Goal: Transaction & Acquisition: Purchase product/service

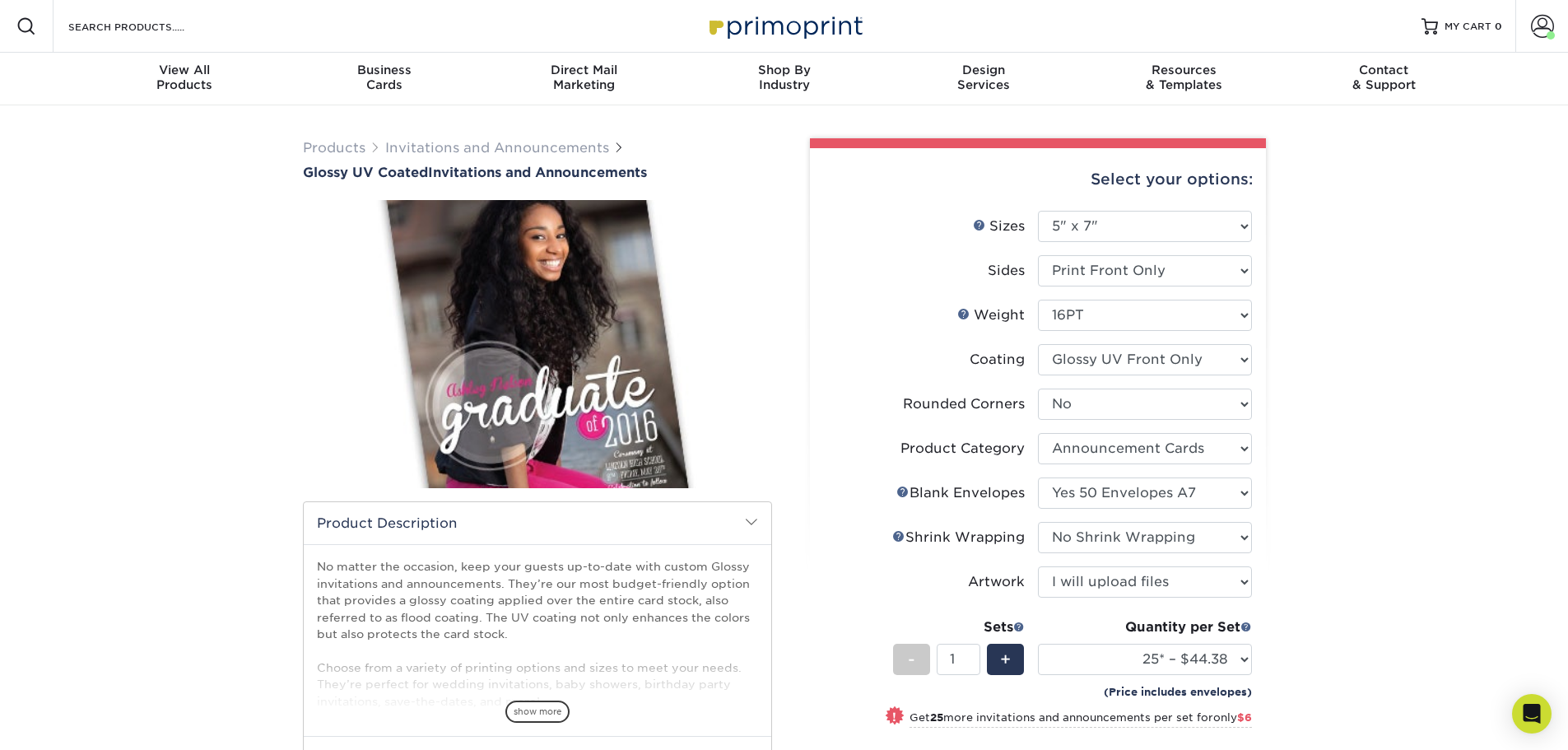
select select "5.00x7.00"
select select "0"
select select "afc43903-b91d-4869-9f05-9fa1eb7dcbea"
select select "d94012f1-96c4-4eba-b145-c11b89c64924"
select select "c8749376-e7da-41d0-b3dc-647faf84d907"
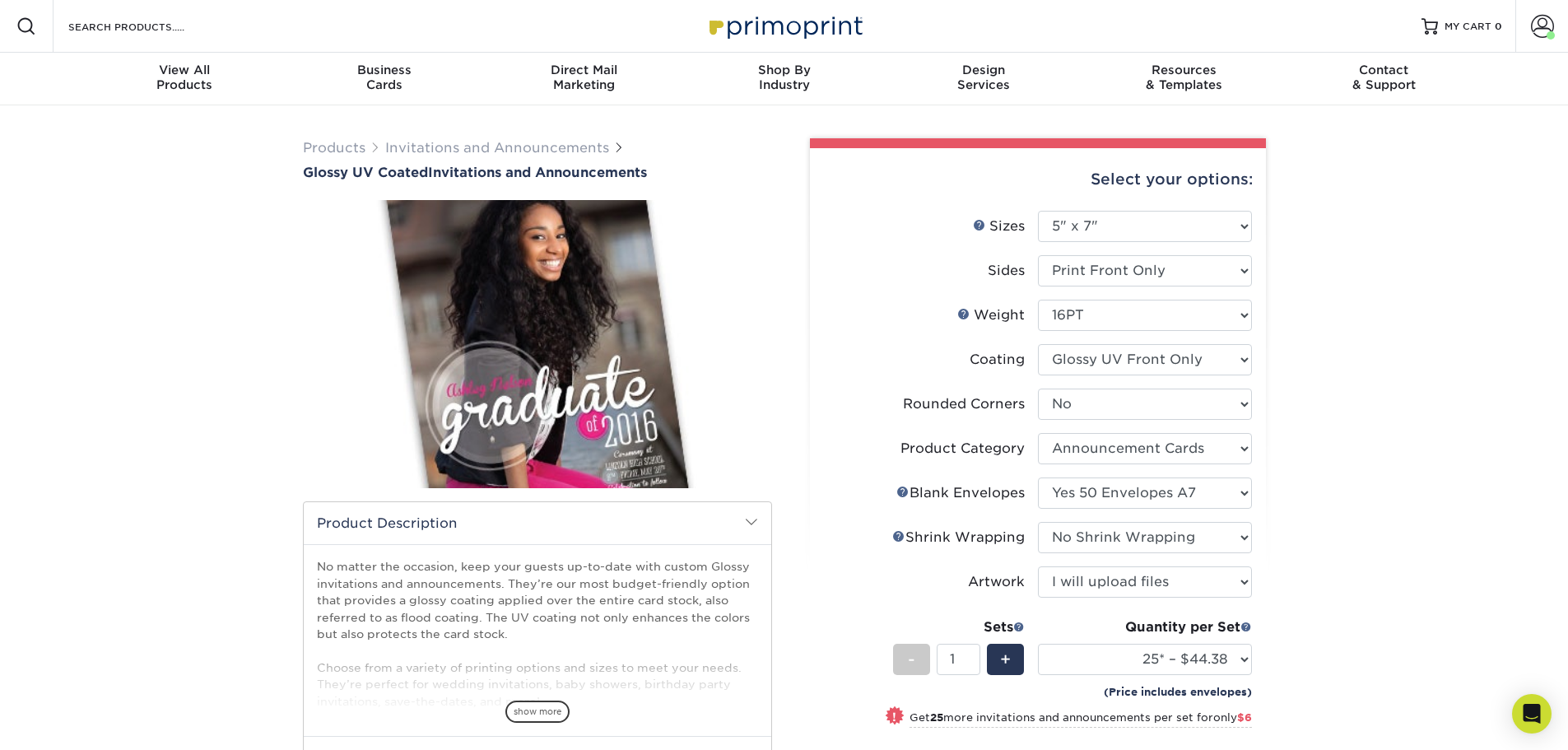
select select "upload"
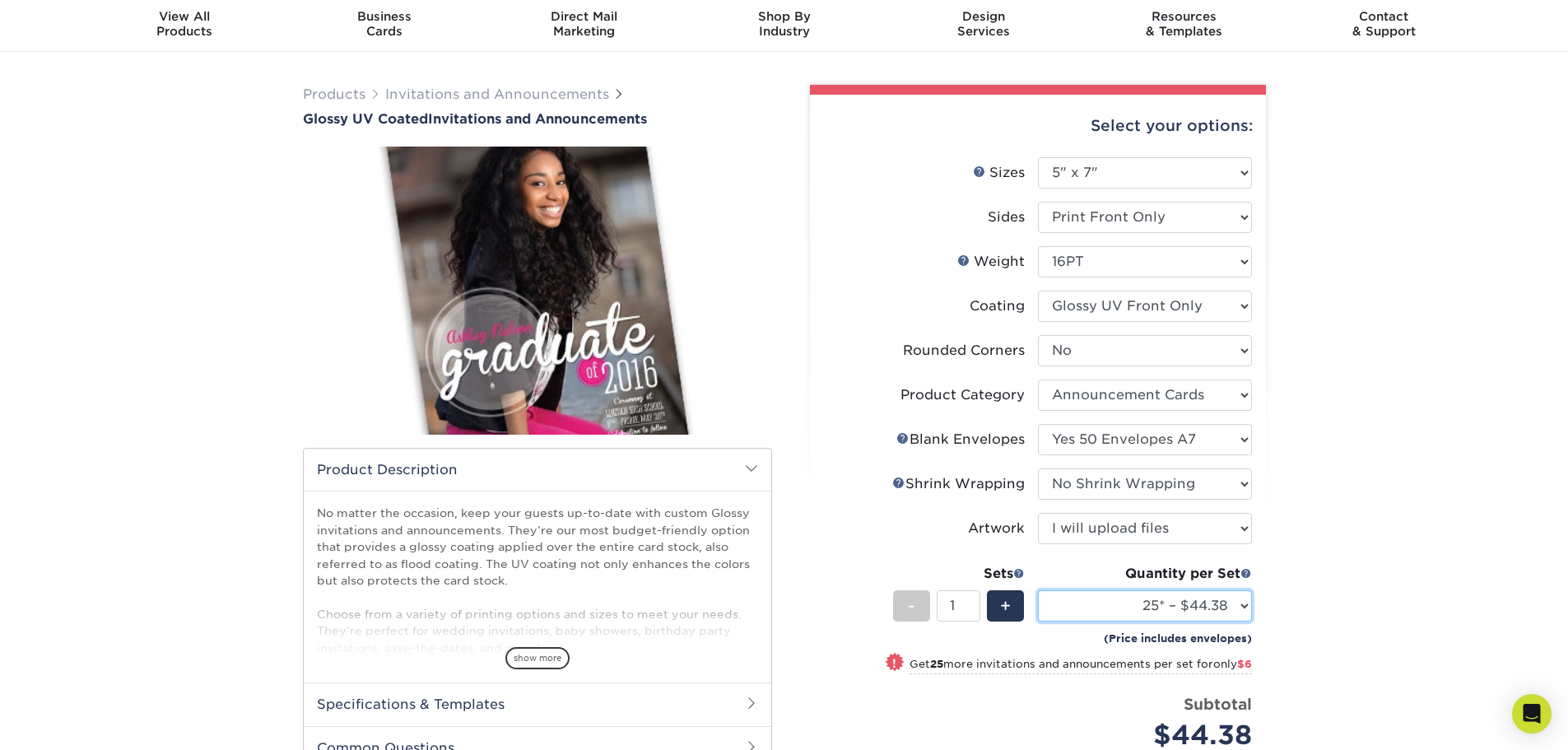
scroll to position [83, 0]
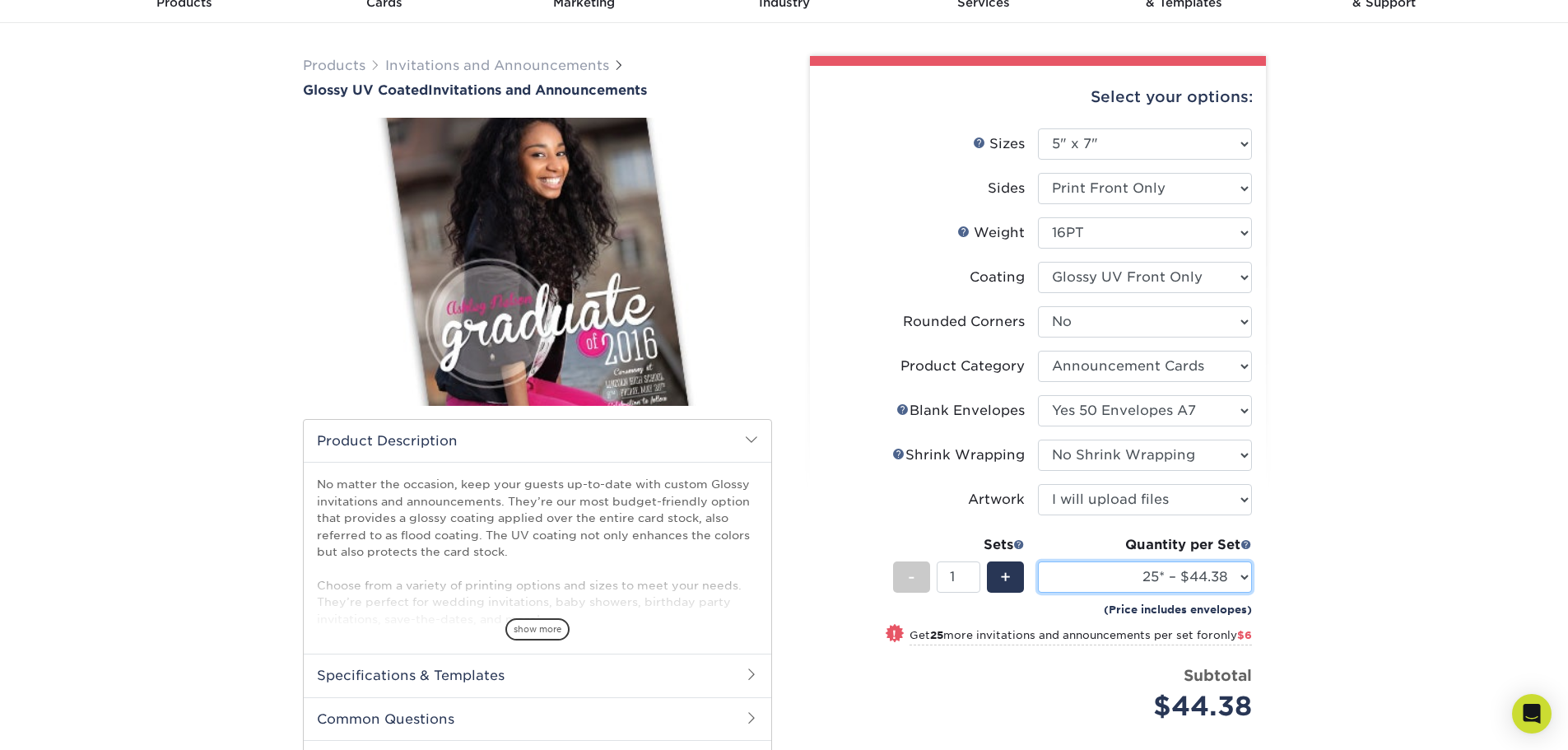
click at [1225, 573] on select "25* – $44.38 50* – $50.38 100* – $62.38 250* – $102.38 500 – $165.38 1000 – $19…" at bounding box center [1144, 576] width 214 height 31
select select "50* – $50.38"
click at [1038, 561] on select "25* – $44.38 50* – $50.38 100* – $62.38 250* – $102.38 500 – $165.38 1000 – $19…" at bounding box center [1144, 576] width 214 height 31
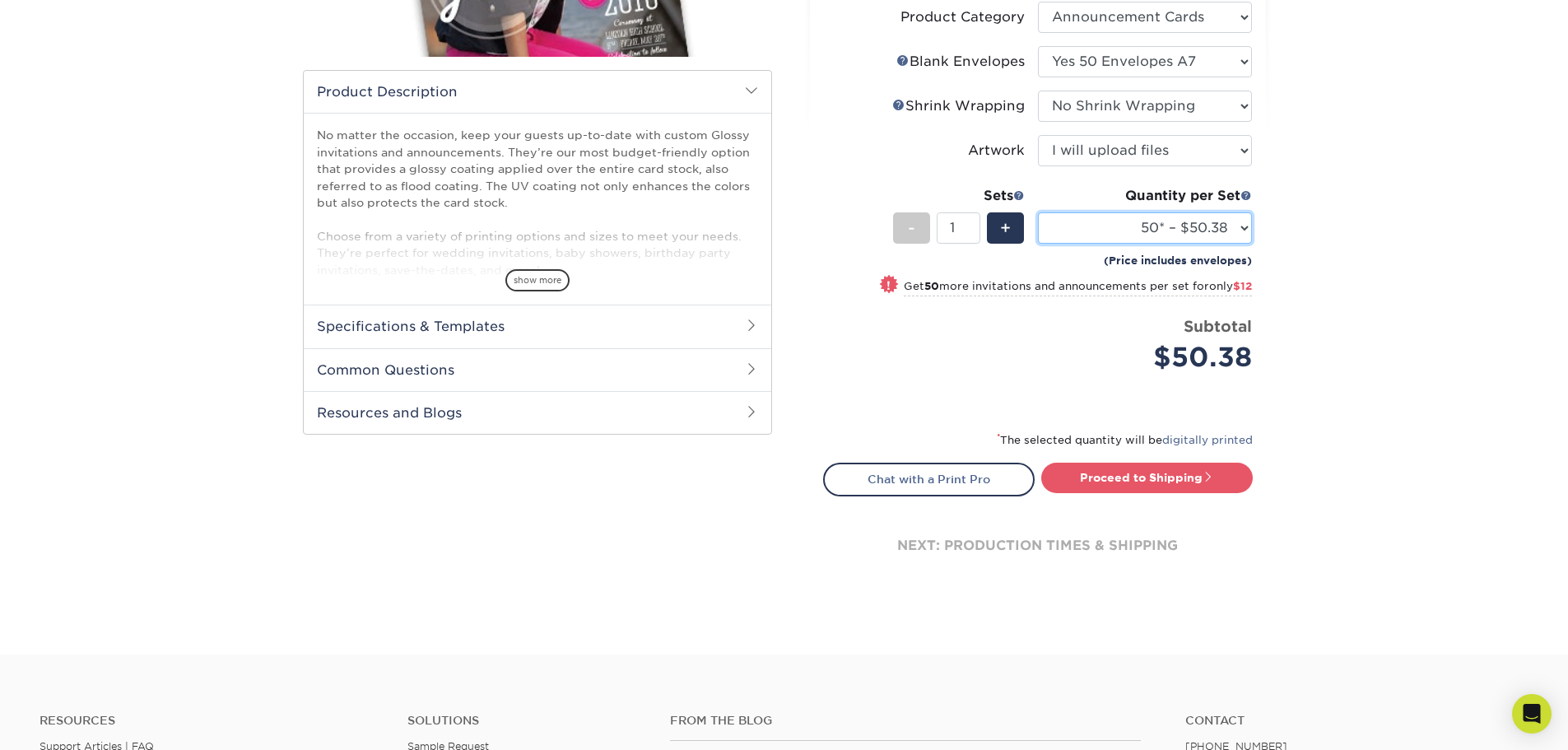
scroll to position [494, 0]
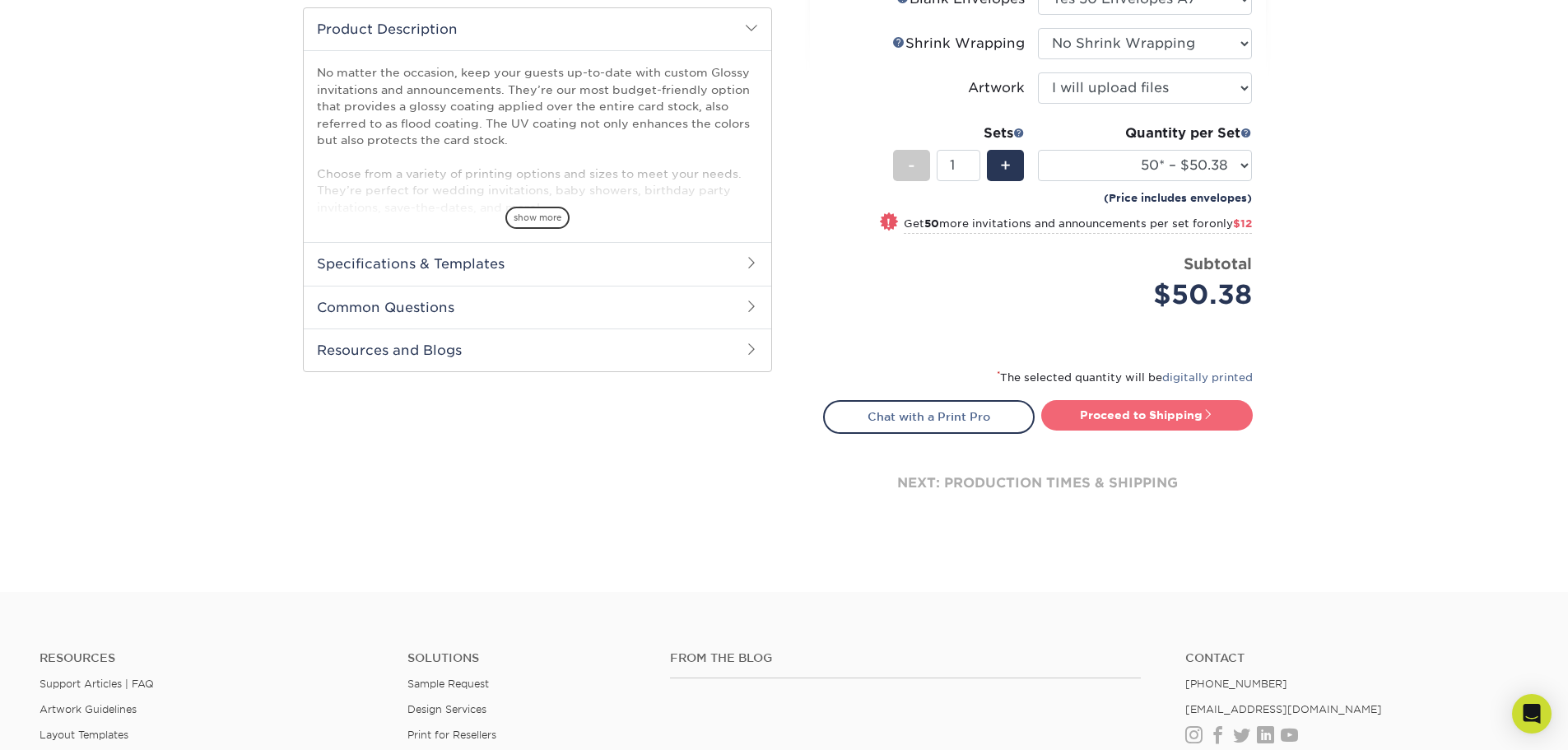
click at [1134, 417] on link "Proceed to Shipping" at bounding box center [1146, 414] width 212 height 29
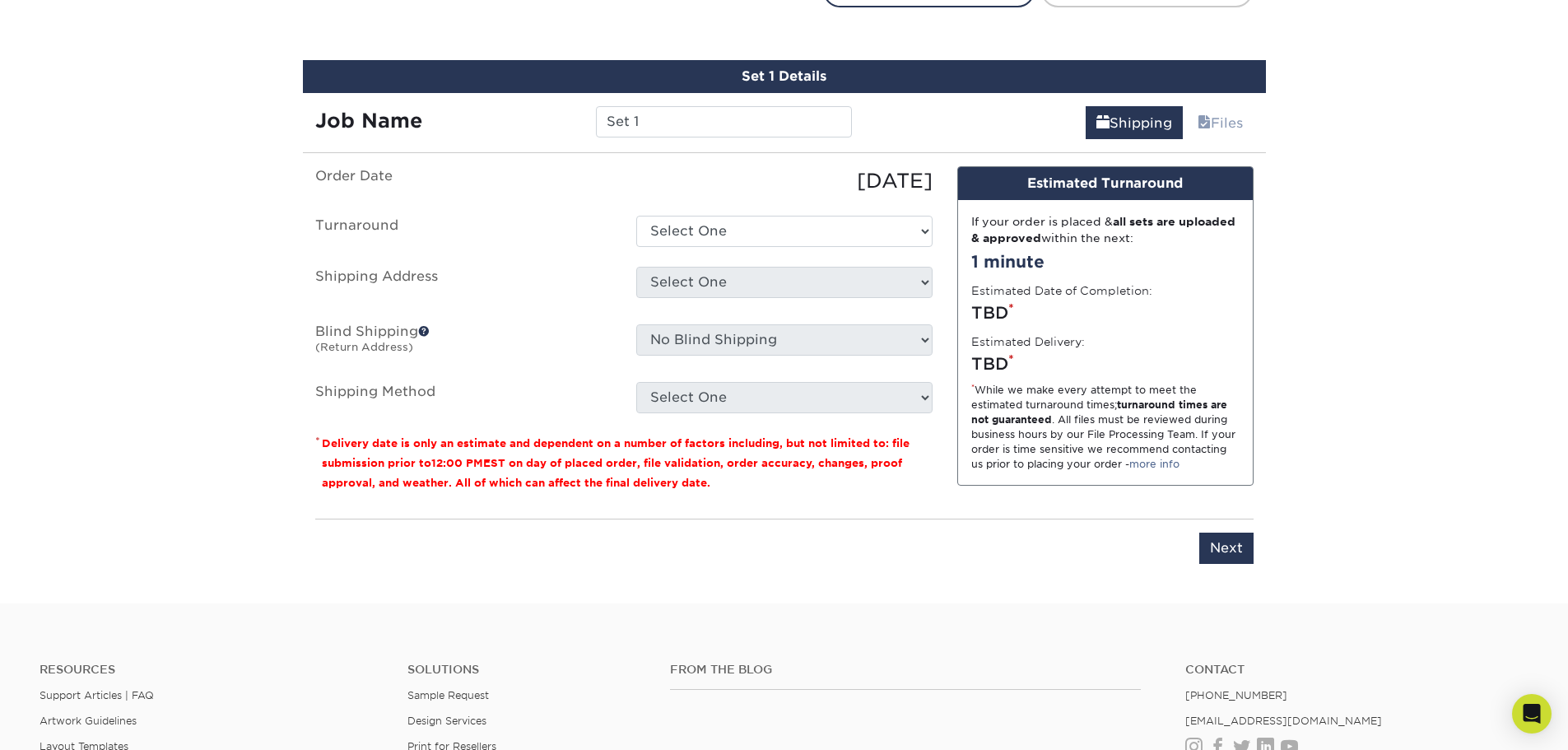
scroll to position [939, 0]
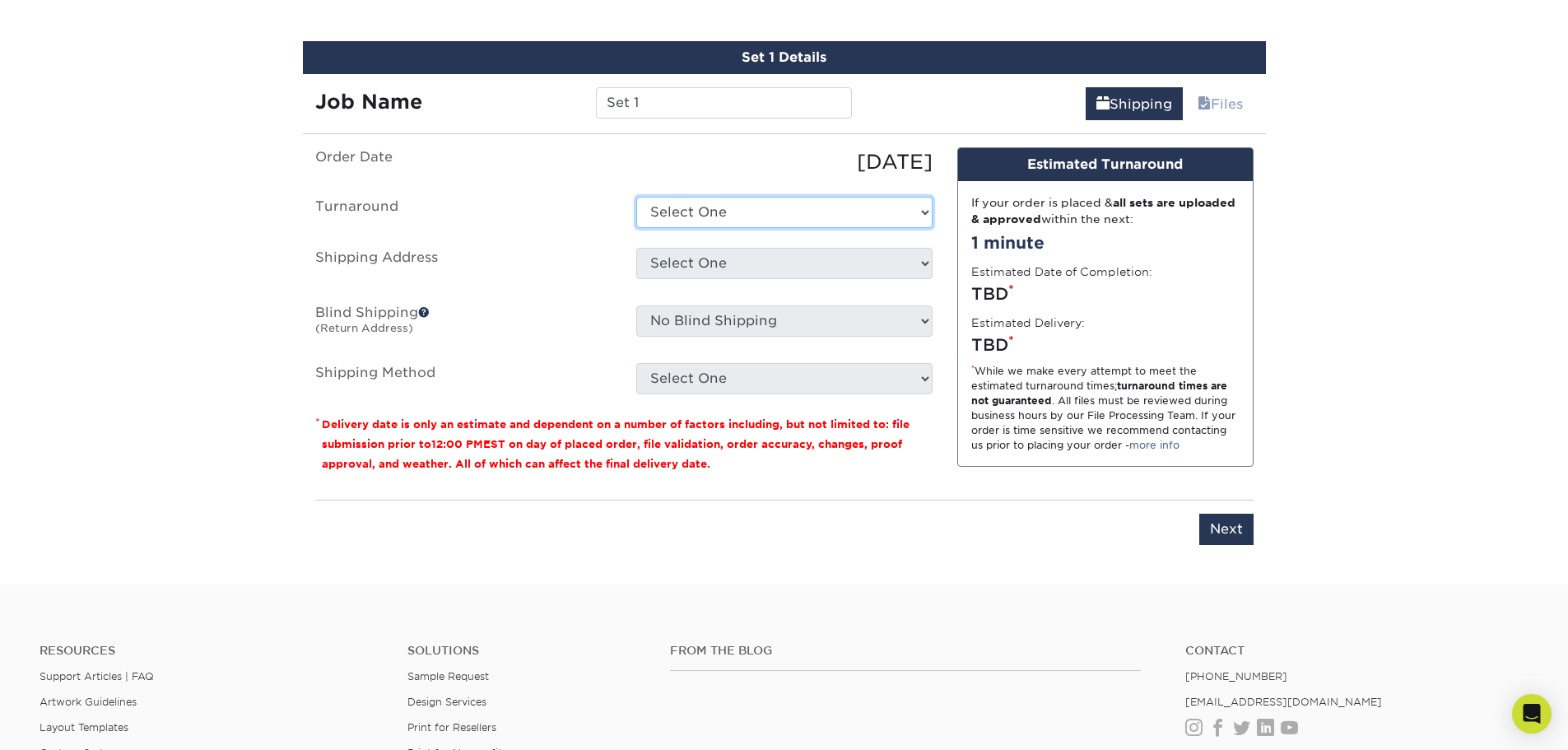
click at [664, 211] on select "Select One 2-4 Business Days 2 Day Next Business Day" at bounding box center [784, 212] width 296 height 31
click at [625, 96] on input "Set 1" at bounding box center [724, 103] width 256 height 31
drag, startPoint x: 642, startPoint y: 102, endPoint x: 590, endPoint y: 96, distance: 52.3
click at [590, 96] on div "Set 1" at bounding box center [724, 103] width 281 height 31
type input "[PERSON_NAME] RaceDay Invitation"
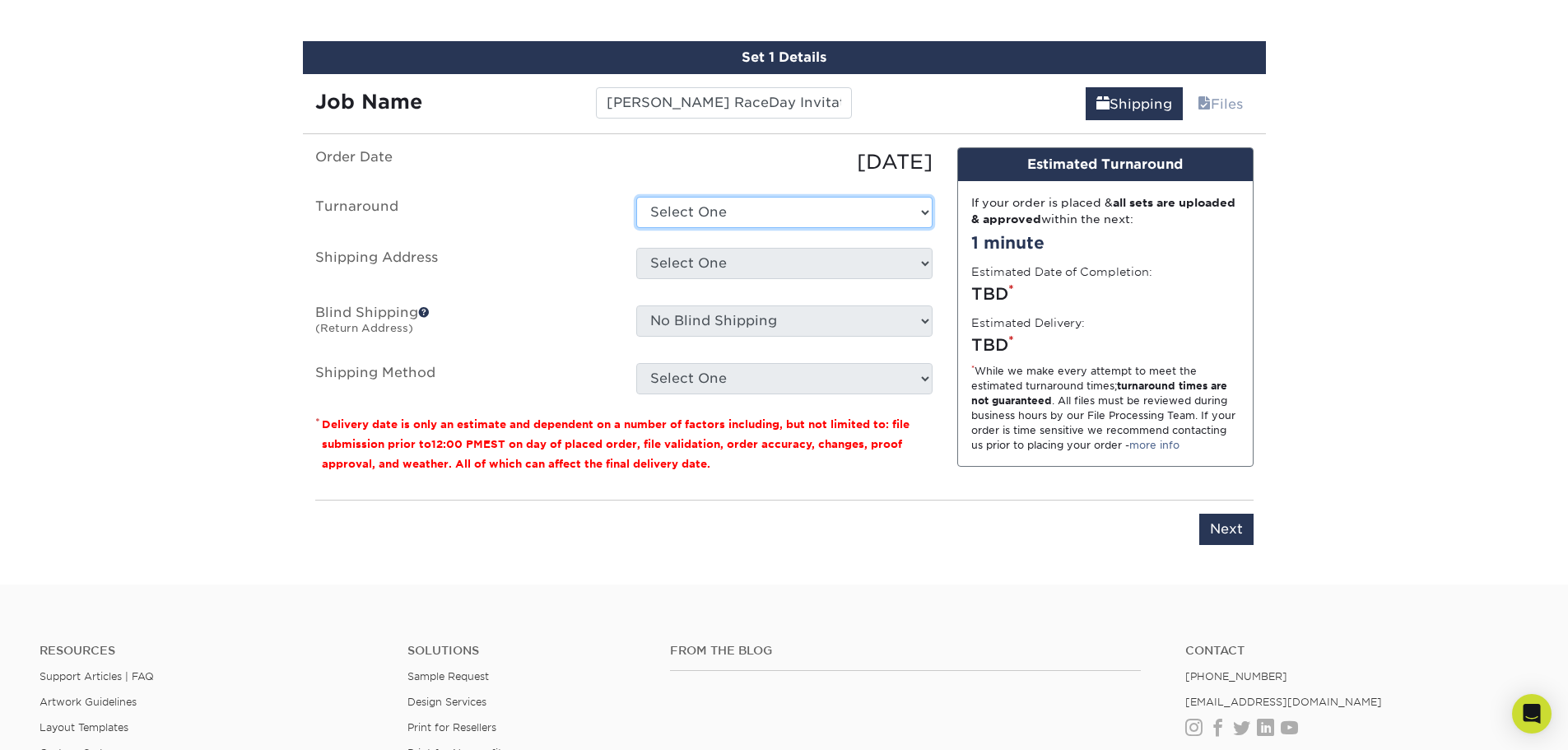
click at [739, 215] on select "Select One 2-4 Business Days 2 Day Next Business Day" at bounding box center [784, 212] width 296 height 31
select select "8cc80eb4-f7ee-4339-8a1f-2f0b920db48f"
click at [636, 197] on select "Select One 2-4 Business Days 2 Day Next Business Day" at bounding box center [784, 212] width 296 height 31
click at [726, 268] on select "Select One Iceberg KS Iceberg PA Iceberg Pembroke Pines ICEBERG PEMBROKE PINES …" at bounding box center [784, 263] width 296 height 31
select select "272155"
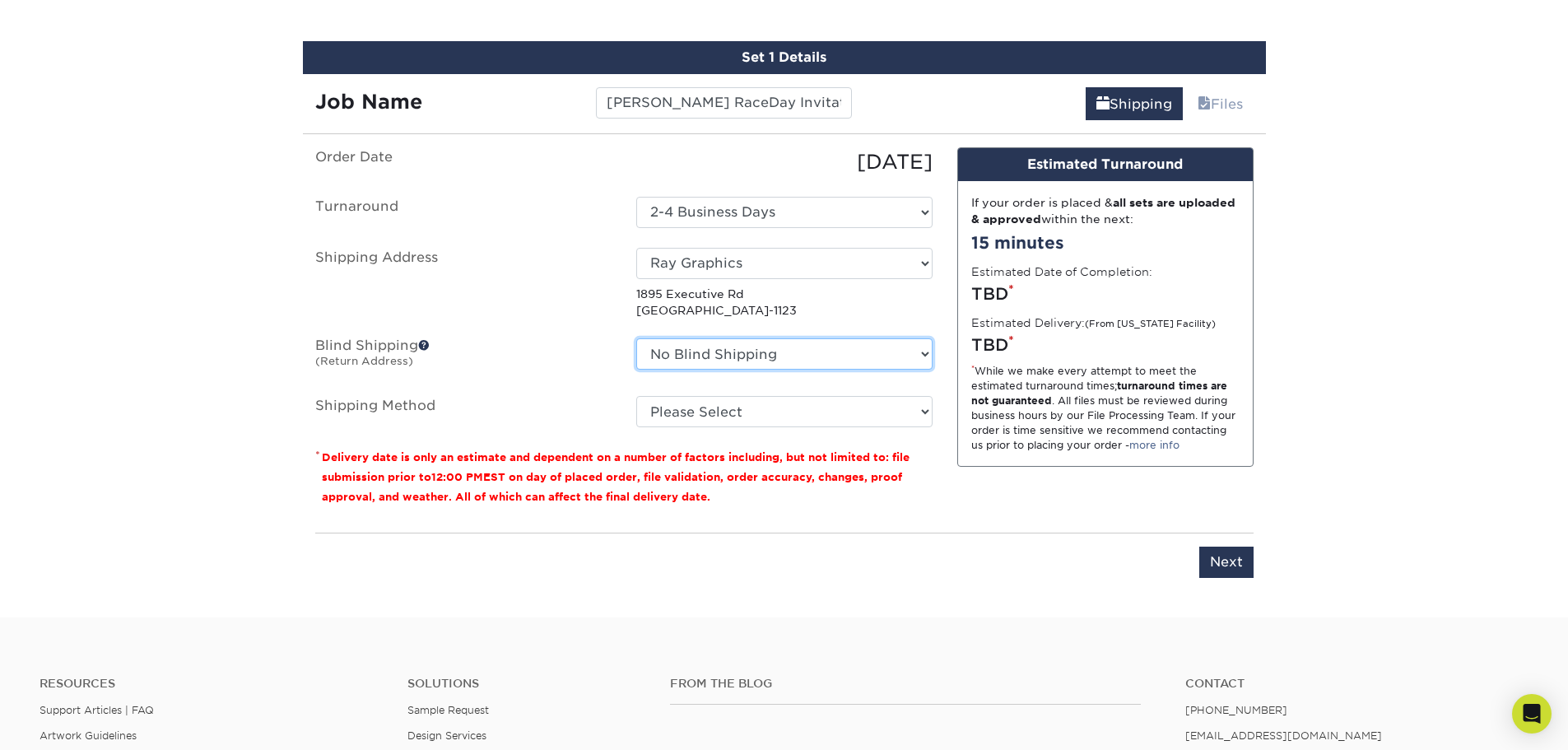
click at [707, 352] on select "No Blind Shipping Iceberg KS Iceberg PA Iceberg Pembroke Pines ICEBERG PEMBROKE…" at bounding box center [784, 353] width 296 height 31
select select "272155"
click at [636, 338] on select "No Blind Shipping Iceberg KS Iceberg PA Iceberg Pembroke Pines ICEBERG PEMBROKE…" at bounding box center [784, 353] width 296 height 31
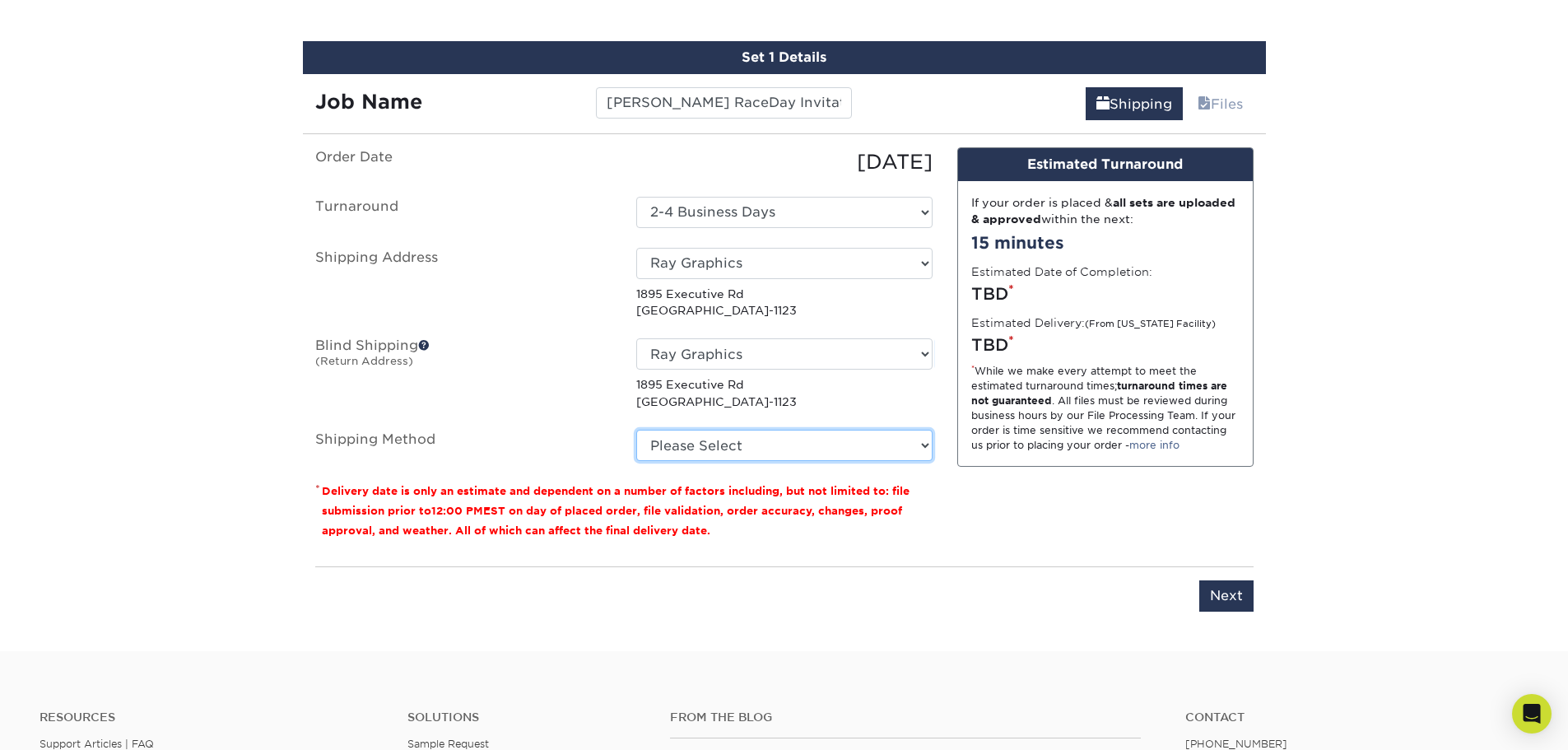
click at [693, 445] on select "Please Select Ground Shipping (+$15.09) 3 Day Shipping Service (+$18.83) 2 Day …" at bounding box center [784, 444] width 296 height 31
select select "03"
click at [636, 429] on select "Please Select Ground Shipping (+$15.09) 3 Day Shipping Service (+$18.83) 2 Day …" at bounding box center [784, 444] width 296 height 31
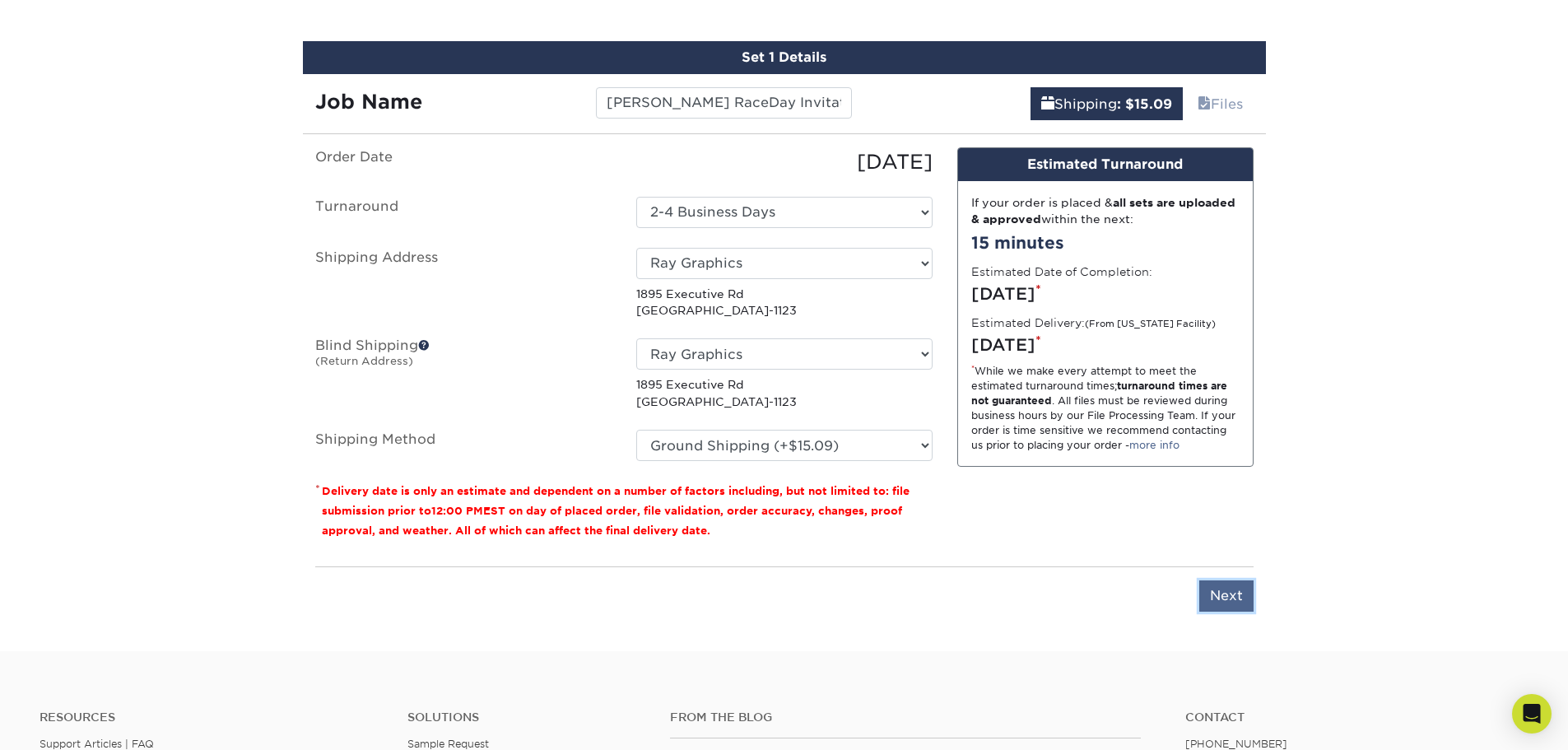
click at [1237, 604] on input "Next" at bounding box center [1226, 595] width 54 height 31
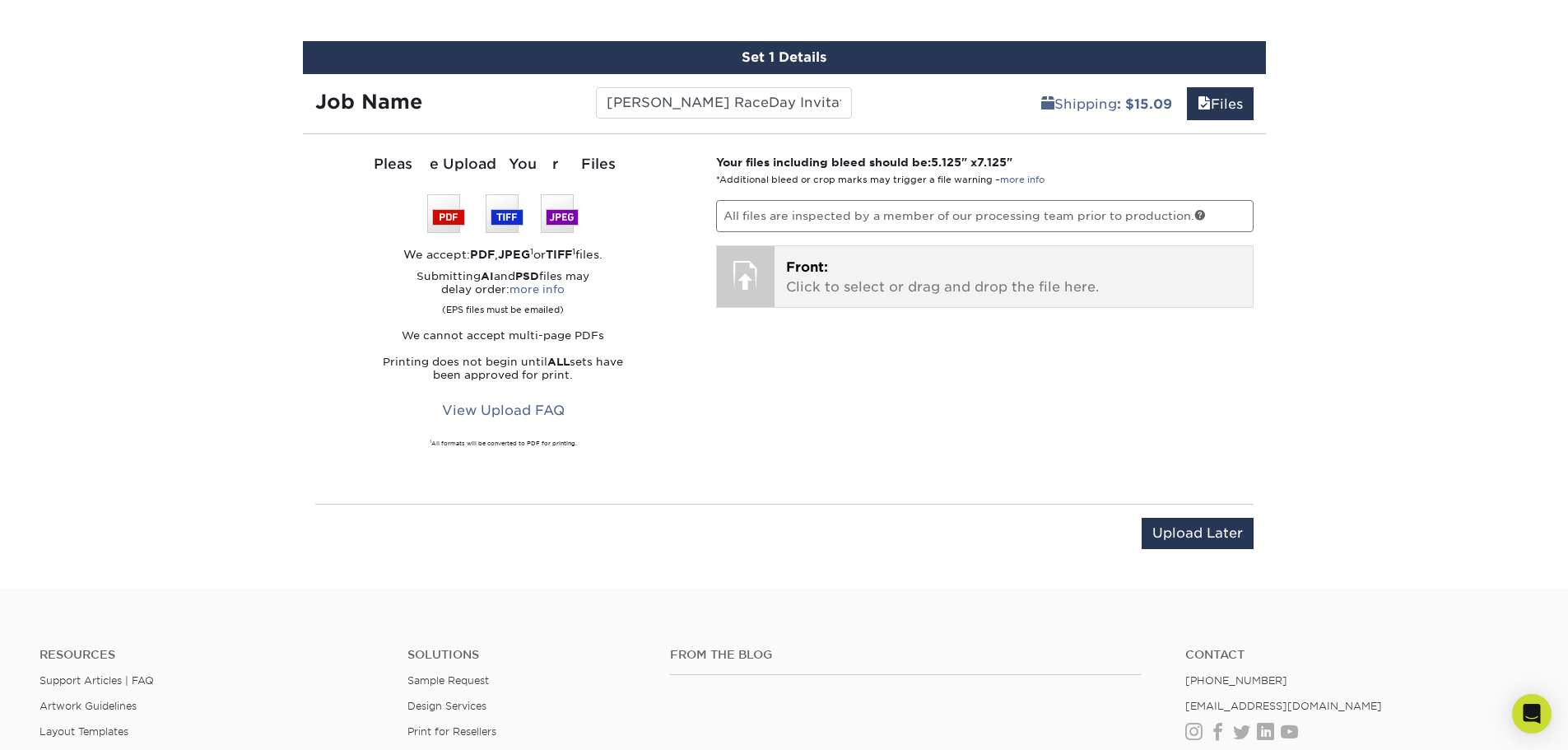
click at [797, 259] on span "Front:" at bounding box center [807, 267] width 42 height 15
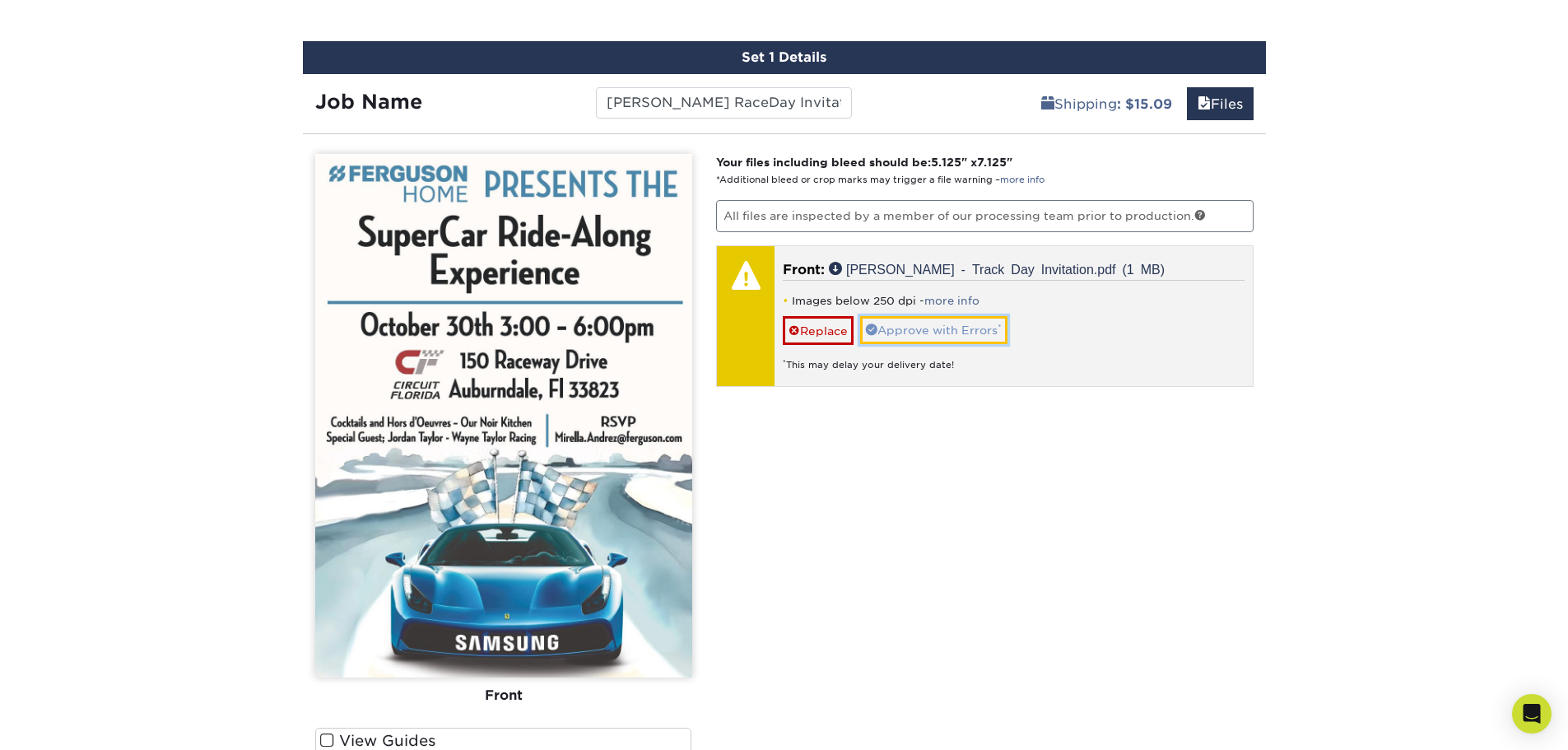
click at [886, 324] on link "Approve with Errors *" at bounding box center [934, 329] width 147 height 28
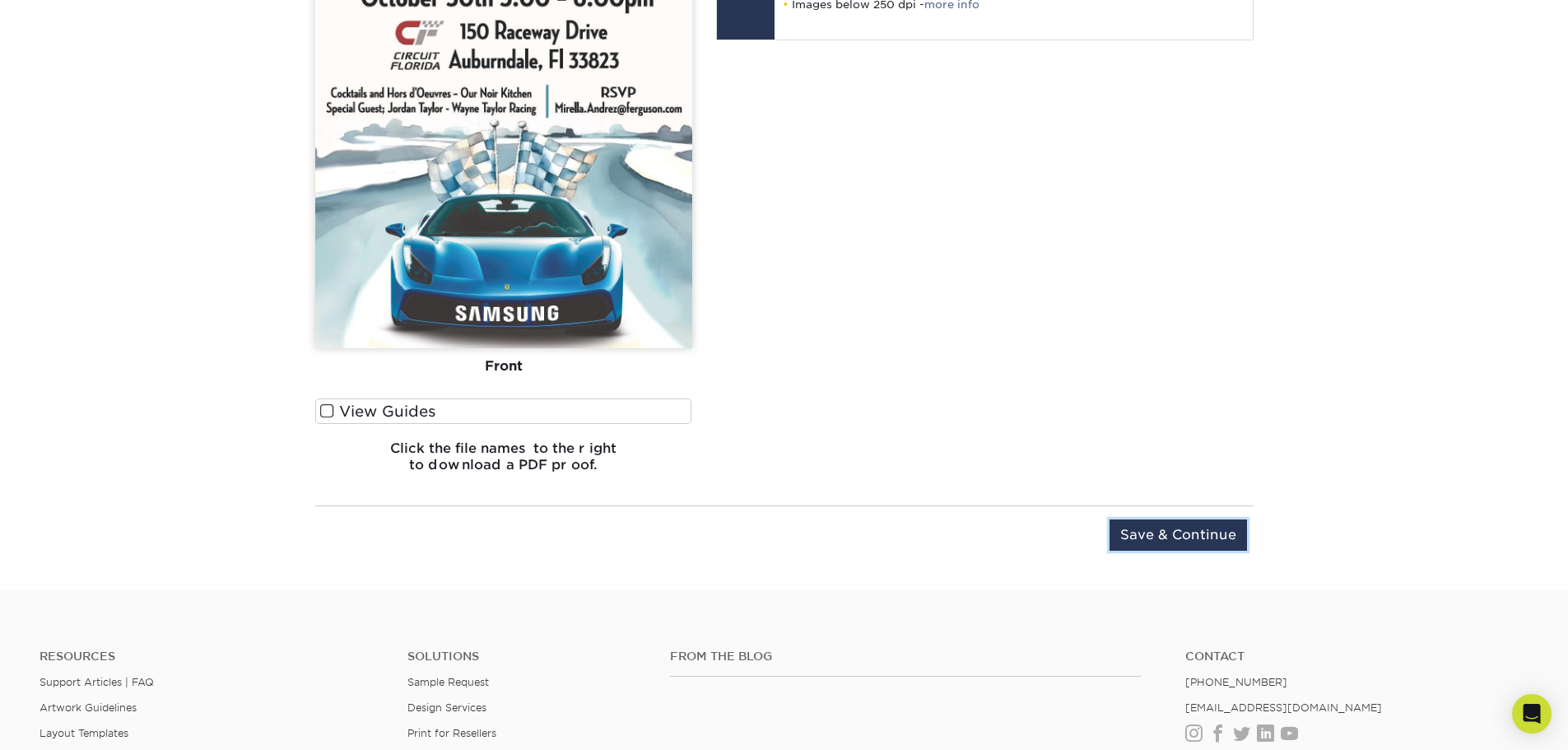
click at [1171, 533] on input "Save & Continue" at bounding box center [1178, 534] width 138 height 31
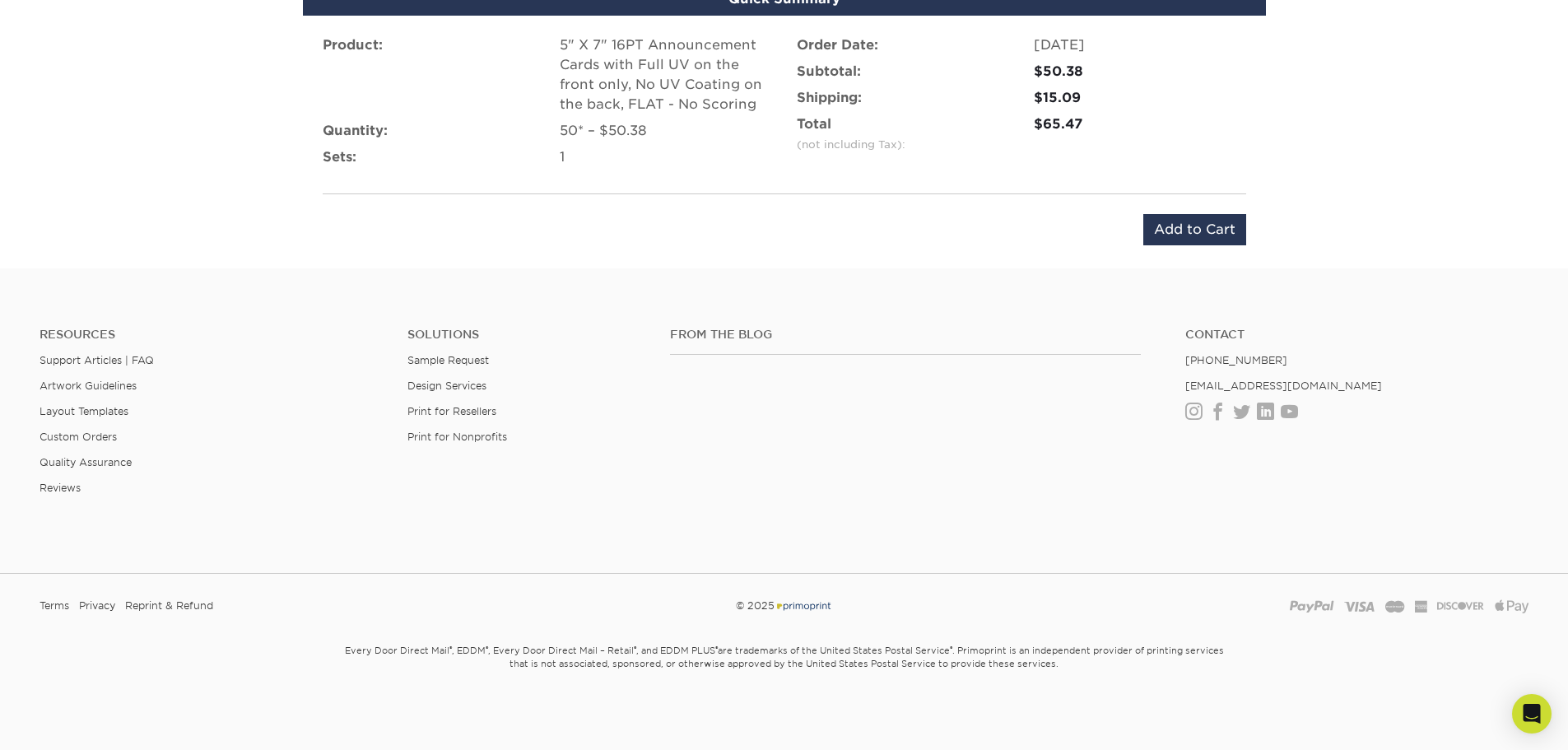
scroll to position [1120, 0]
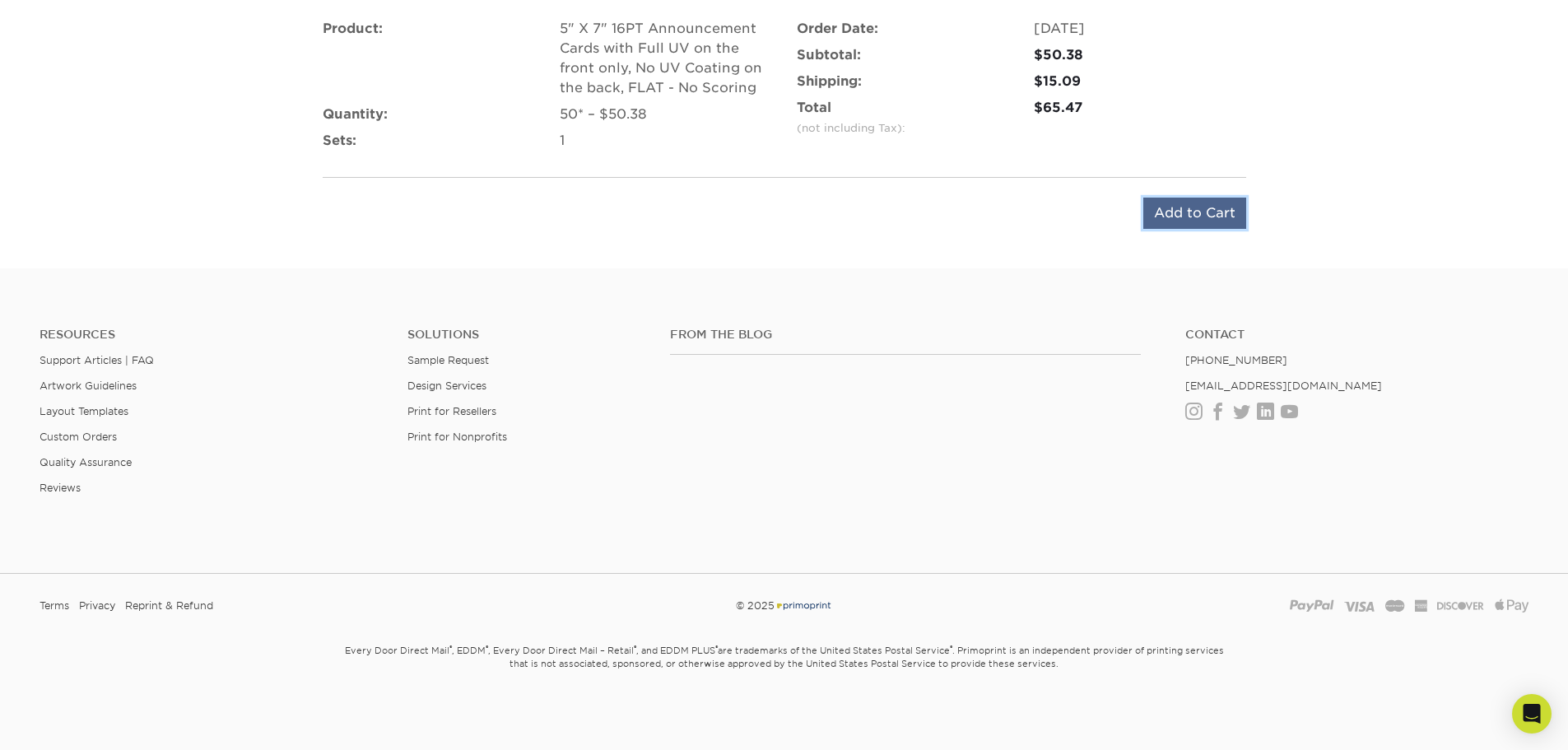
click at [1175, 221] on input "Add to Cart" at bounding box center [1195, 213] width 103 height 31
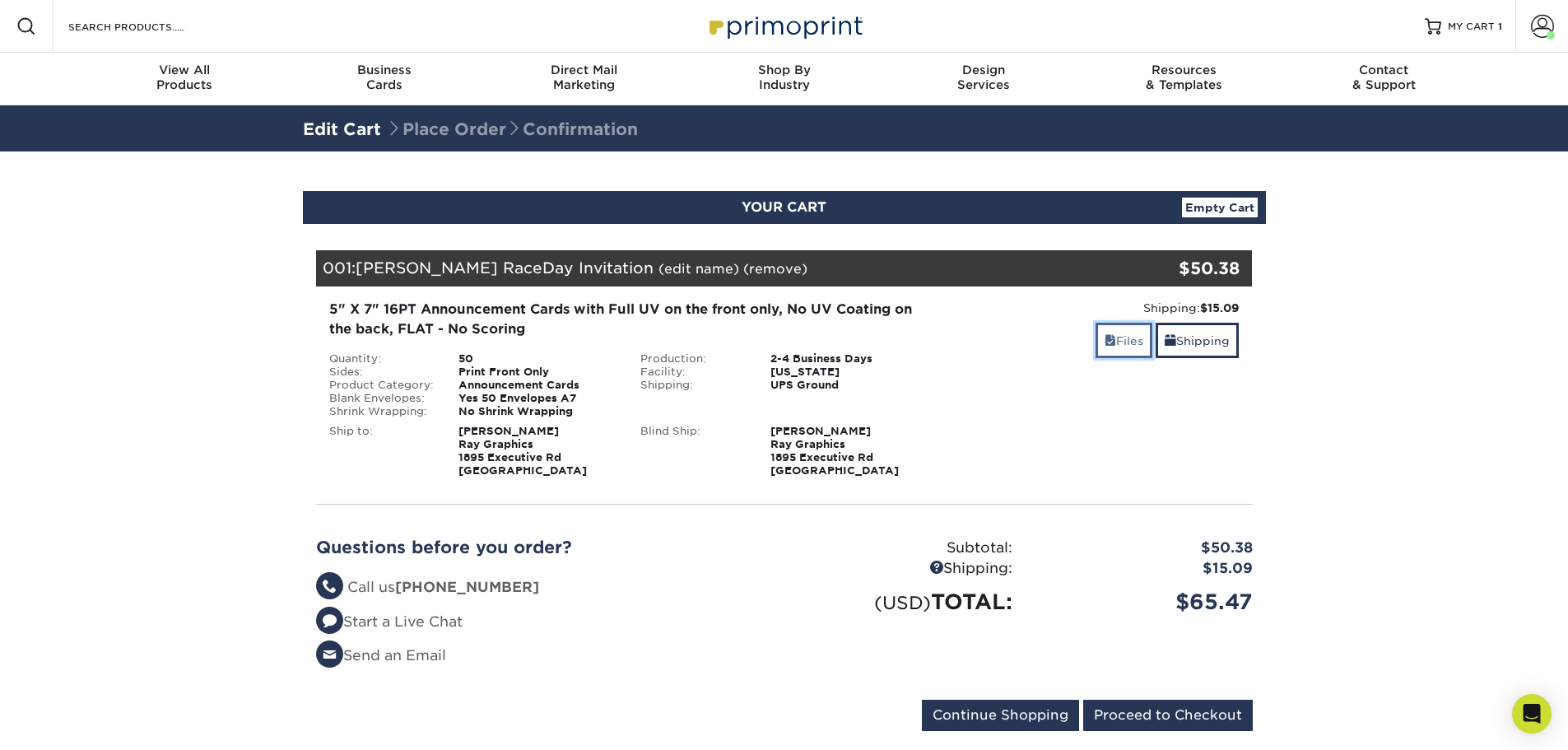
click at [1111, 348] on link "Files" at bounding box center [1124, 340] width 57 height 35
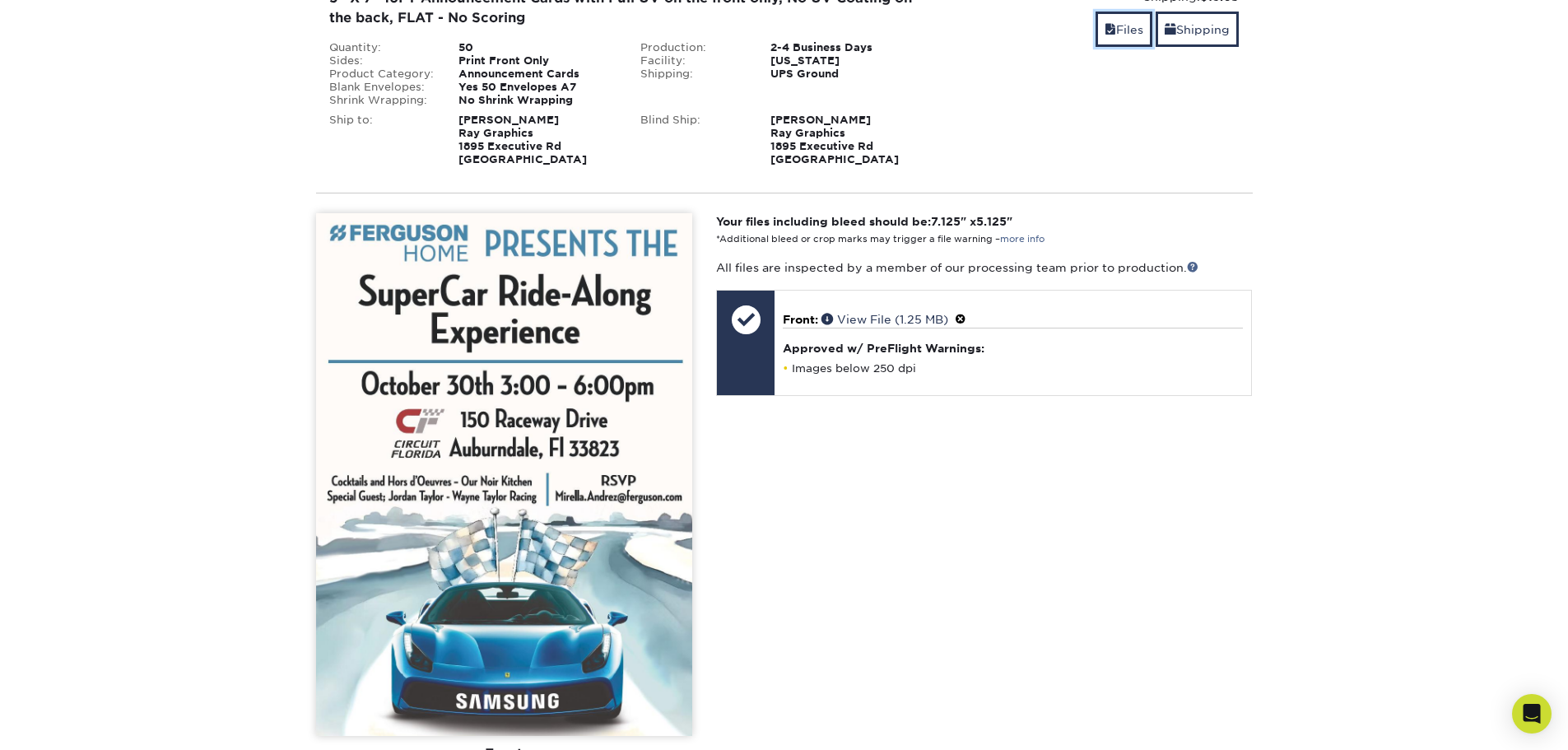
scroll to position [83, 0]
